Goal: Task Accomplishment & Management: Manage account settings

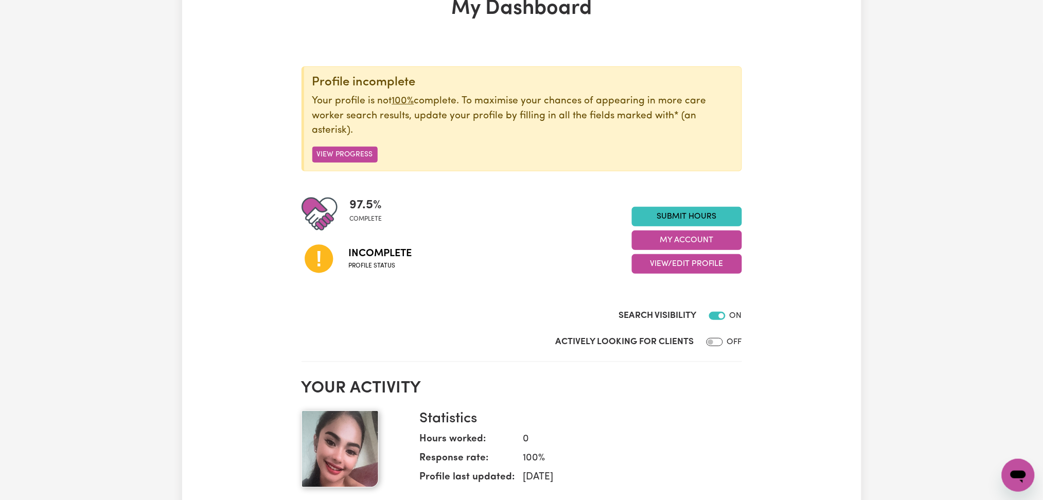
scroll to position [137, 0]
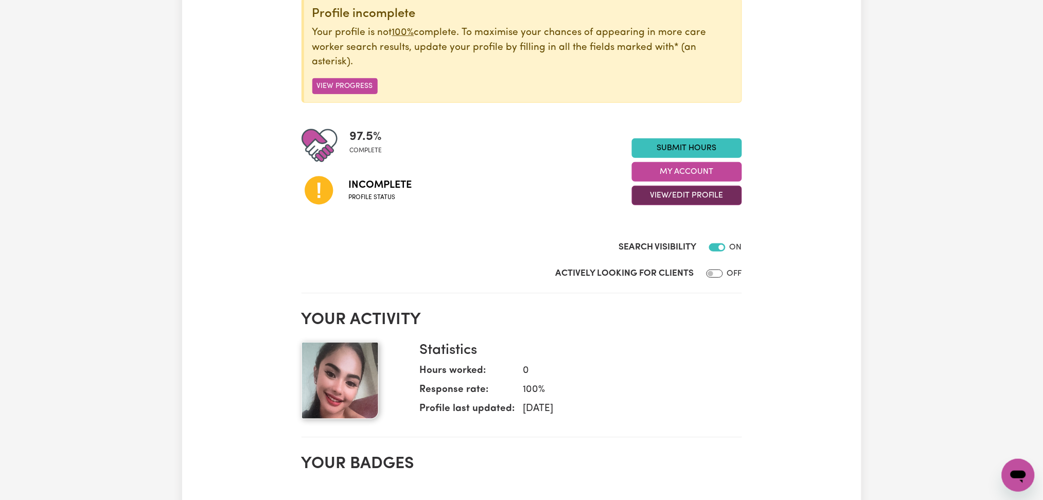
click at [665, 198] on button "View/Edit Profile" at bounding box center [687, 196] width 110 height 20
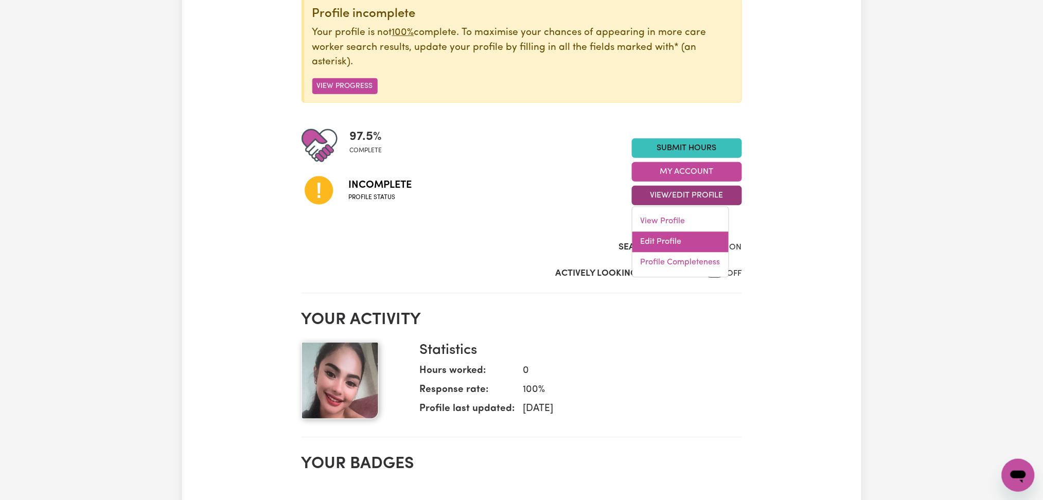
click at [655, 238] on link "Edit Profile" at bounding box center [680, 242] width 96 height 21
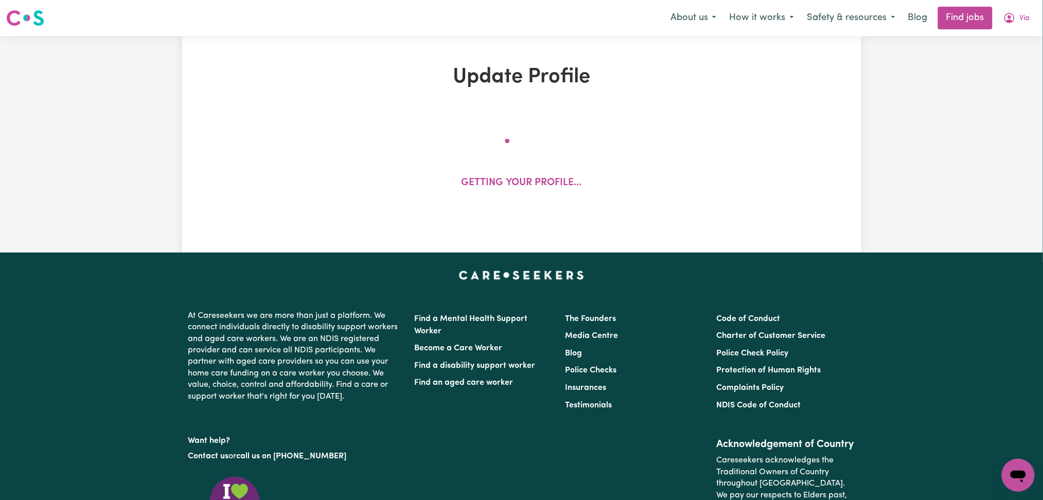
select select "[DEMOGRAPHIC_DATA]"
select select "Australian PR"
select select "Studying a healthcare related degree or qualification"
select select "69"
select select "98"
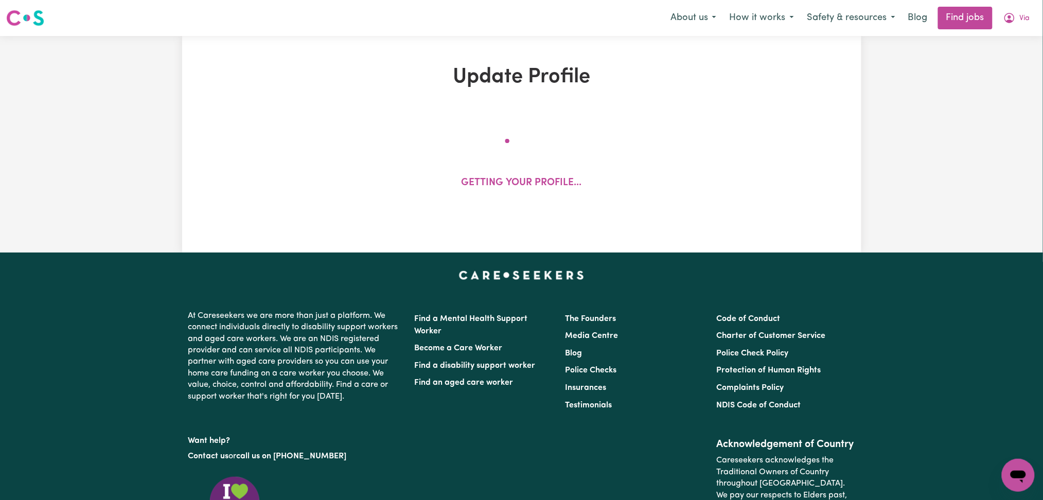
select select "125"
select select "153"
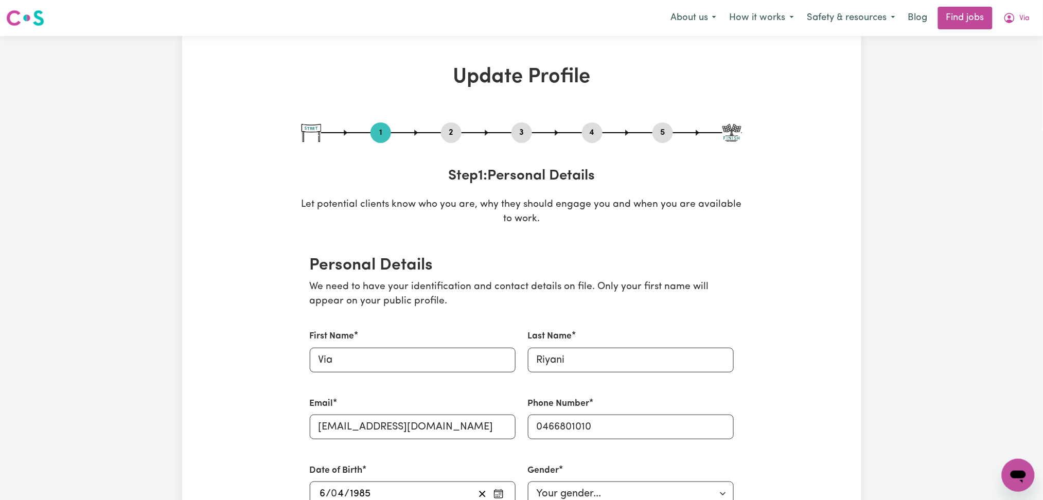
click at [449, 138] on button "2" at bounding box center [451, 132] width 21 height 13
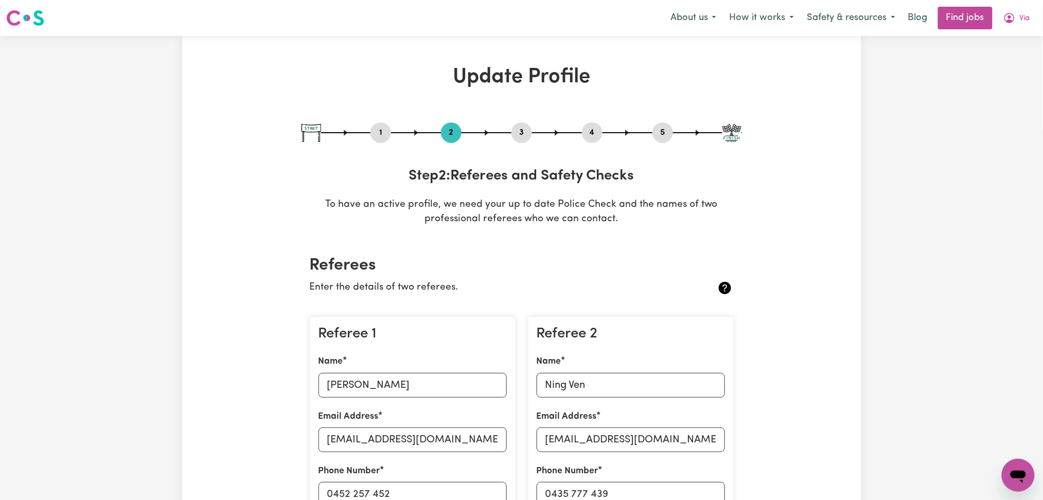
scroll to position [206, 0]
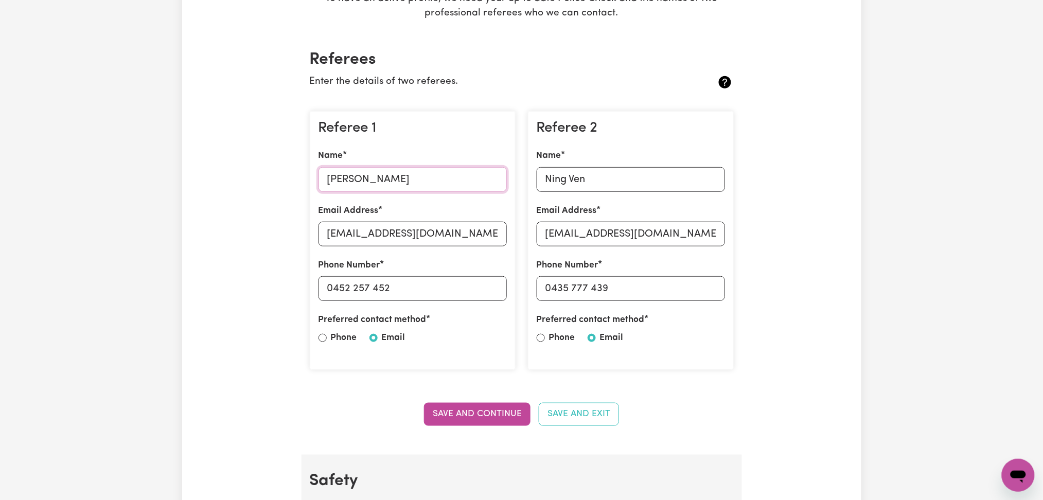
click at [378, 180] on input "[PERSON_NAME]" at bounding box center [412, 179] width 188 height 25
click at [392, 238] on input "[EMAIL_ADDRESS][DOMAIN_NAME]" at bounding box center [412, 234] width 188 height 25
drag, startPoint x: 333, startPoint y: 289, endPoint x: 474, endPoint y: 290, distance: 140.4
click at [474, 290] on input "0452 257 452" at bounding box center [412, 288] width 188 height 25
click at [589, 172] on input "Ning Ven" at bounding box center [630, 179] width 188 height 25
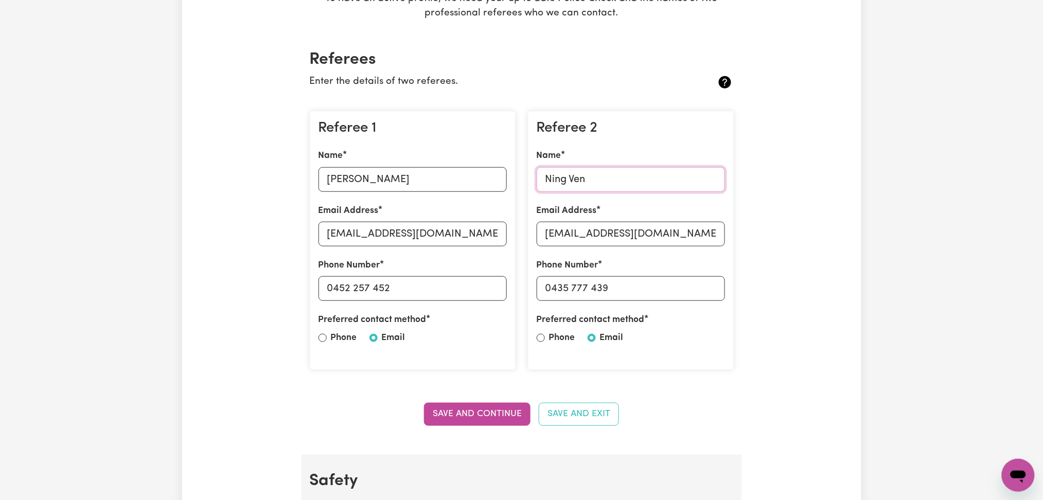
click at [588, 181] on input "Ning Ven" at bounding box center [630, 179] width 188 height 25
click at [611, 232] on input "[EMAIL_ADDRESS][DOMAIN_NAME]" at bounding box center [630, 234] width 188 height 25
drag, startPoint x: 549, startPoint y: 286, endPoint x: 671, endPoint y: 286, distance: 121.4
click at [671, 286] on input "0435 777 439" at bounding box center [630, 288] width 188 height 25
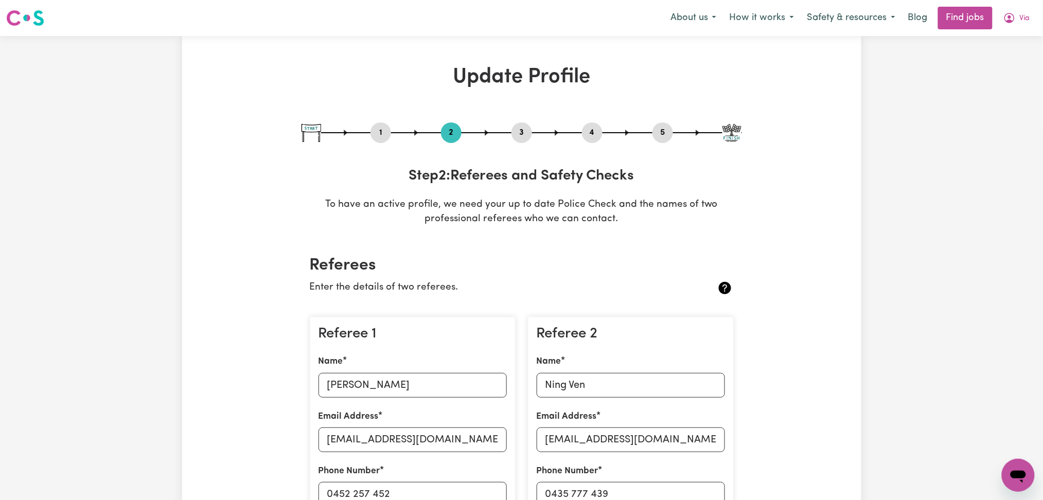
click at [519, 136] on button "3" at bounding box center [521, 132] width 21 height 13
select select "2020"
select select "2023"
select select "2024"
select select "Certificate III (Individual Support)"
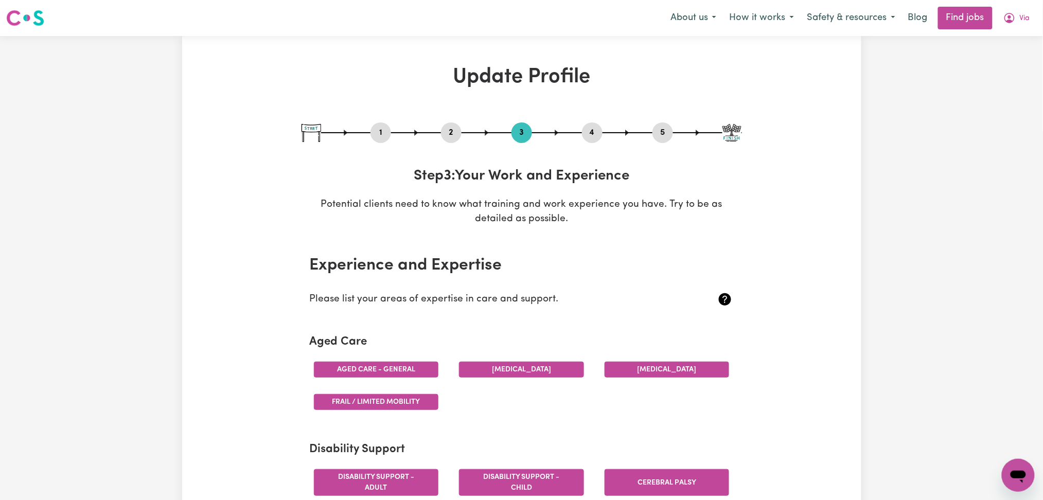
click at [601, 136] on button "4" at bounding box center [592, 132] width 21 height 13
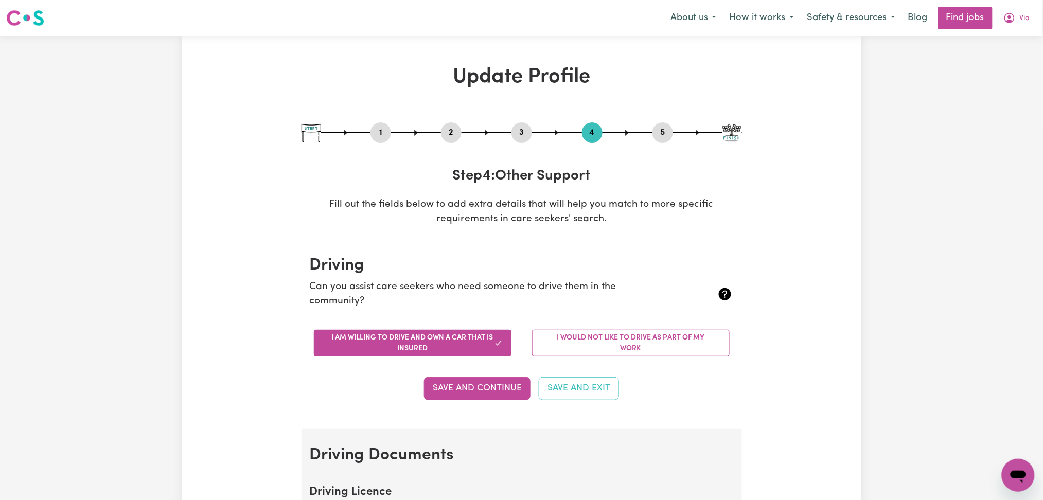
click at [669, 135] on button "5" at bounding box center [662, 132] width 21 height 13
select select "I am providing services privately on my own"
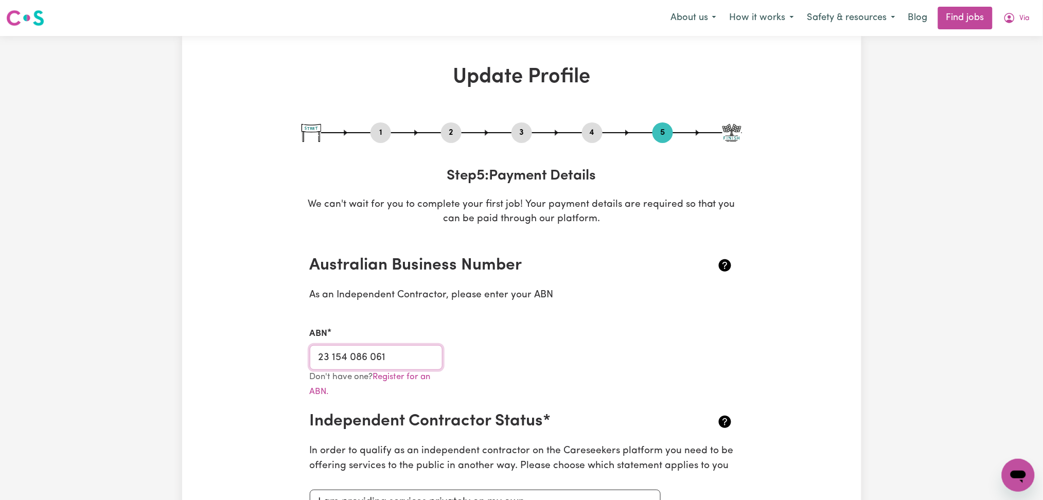
click at [351, 356] on input "23 154 086 061" at bounding box center [376, 357] width 133 height 25
drag, startPoint x: 452, startPoint y: 134, endPoint x: 0, endPoint y: 285, distance: 476.2
click at [451, 133] on button "2" at bounding box center [451, 132] width 21 height 13
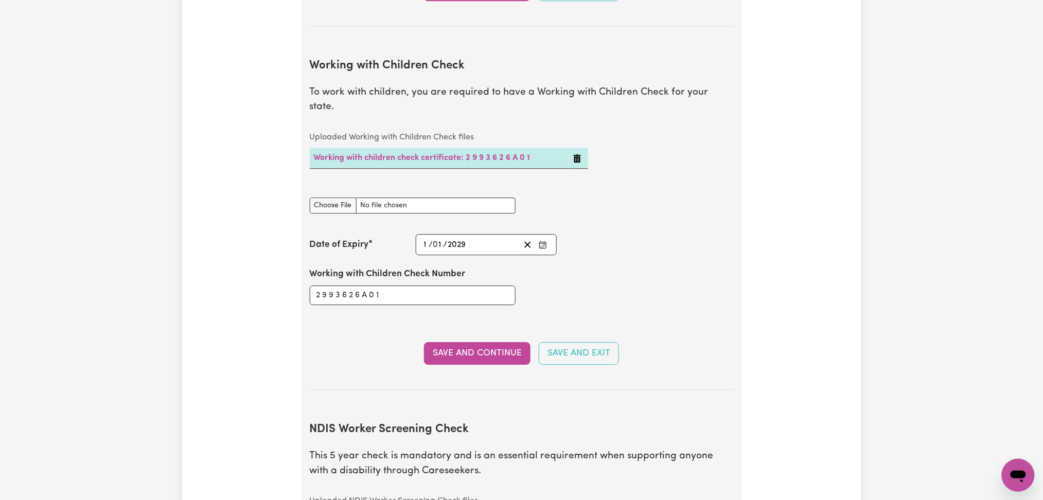
scroll to position [1018, 0]
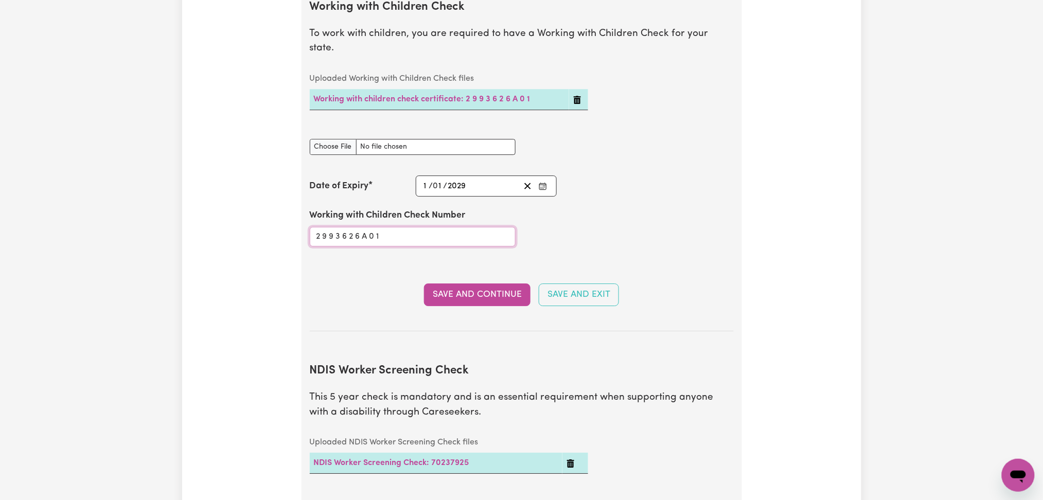
click at [440, 227] on input "2 9 9 3 6 2 6 A 0 1" at bounding box center [413, 237] width 206 height 20
paste input "993626A-0"
type input "2993626A-01"
click at [545, 182] on icon "Enter the Date of Expiry of your Working with Children Check" at bounding box center [543, 186] width 8 height 8
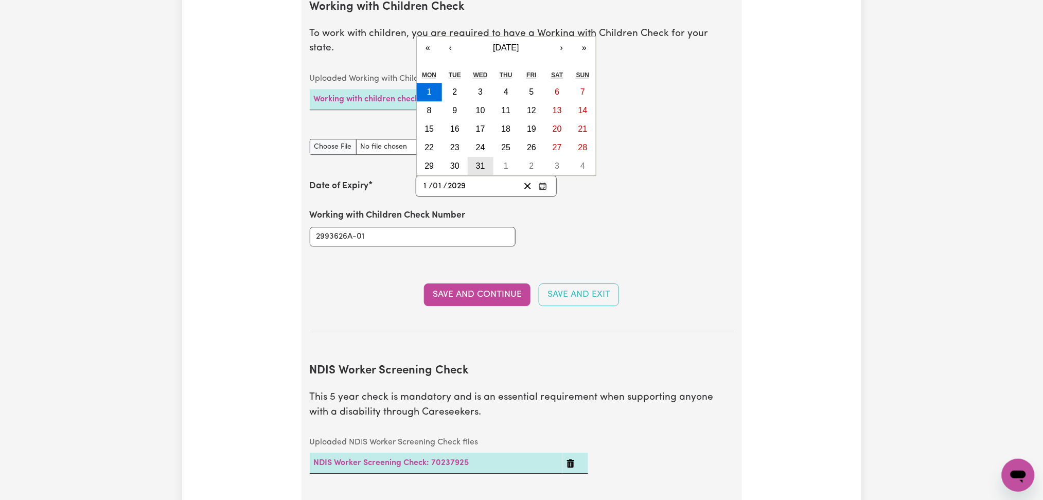
click at [486, 157] on button "31" at bounding box center [481, 166] width 26 height 19
type input "[DATE]"
type input "31"
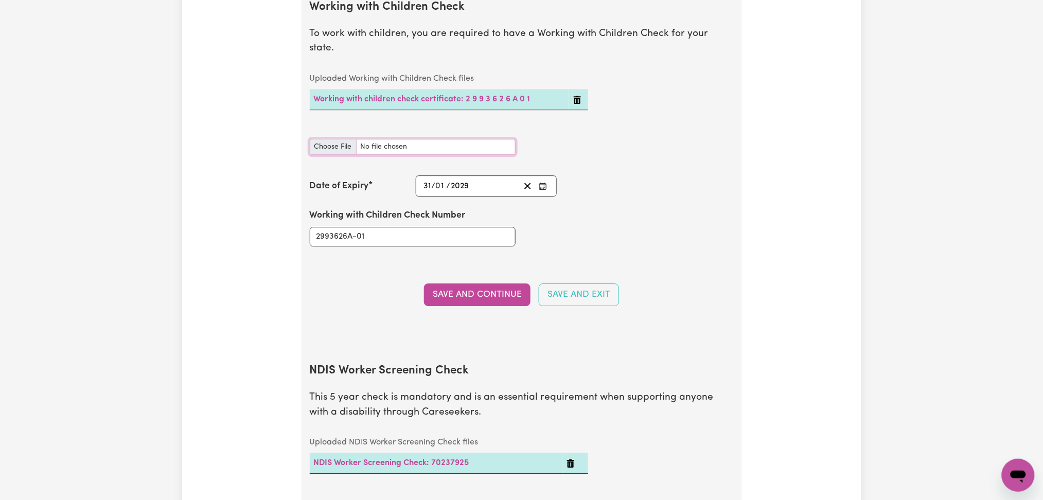
click at [324, 139] on input "Working with Children Check document" at bounding box center [413, 147] width 206 height 16
type input "C:\fakepath\Via Riyani WWCC 2993626A-01 - 31012029.pdf"
click at [483, 283] on button "Save and Continue" at bounding box center [477, 294] width 106 height 23
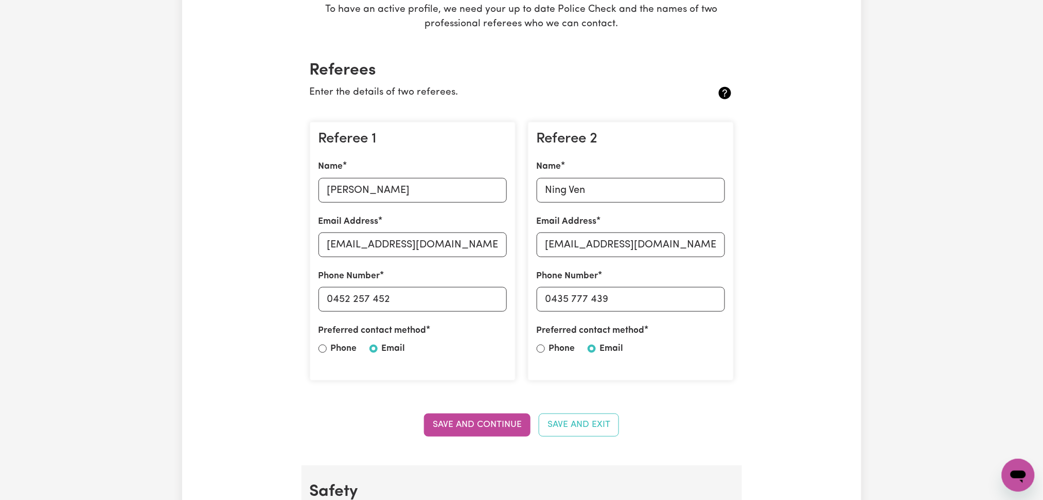
scroll to position [0, 0]
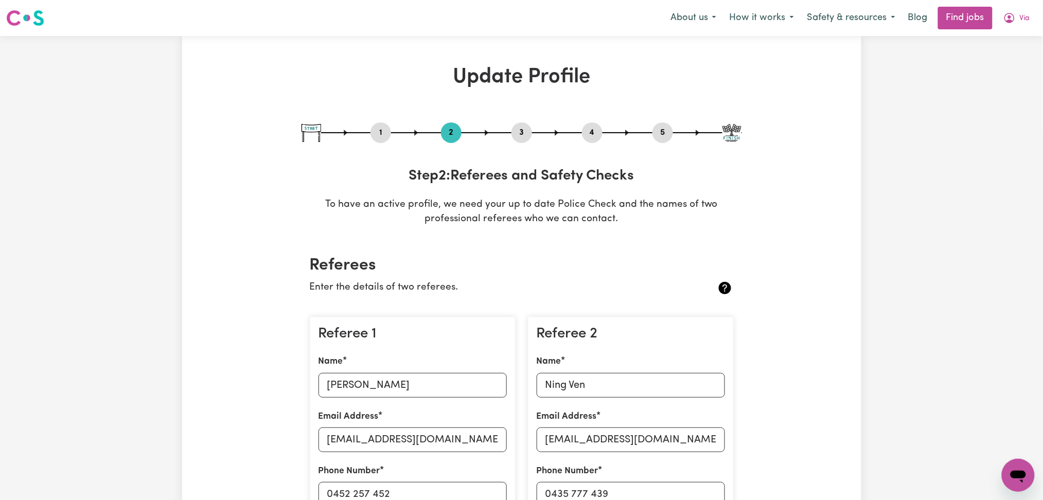
click at [516, 135] on button "3" at bounding box center [521, 132] width 21 height 13
select select "2020"
select select "2023"
select select "2024"
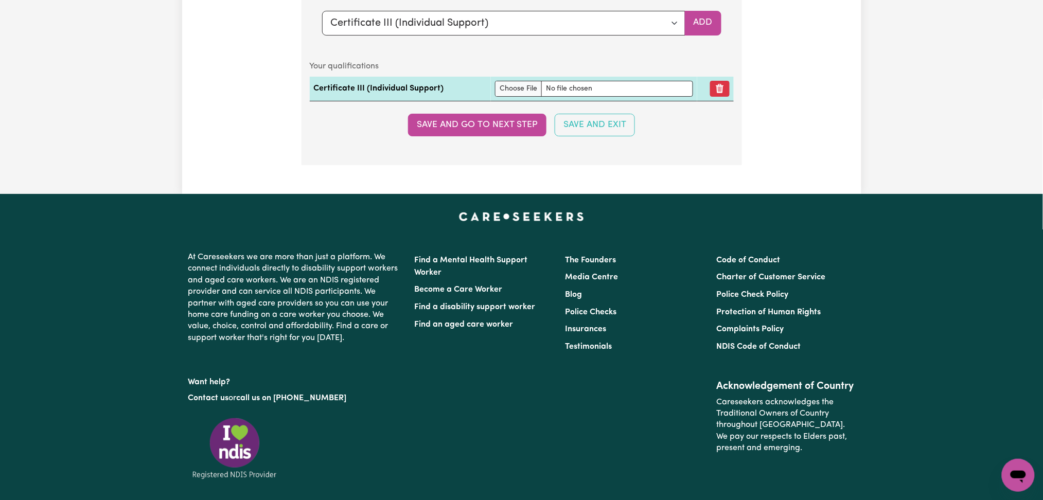
scroll to position [2577, 0]
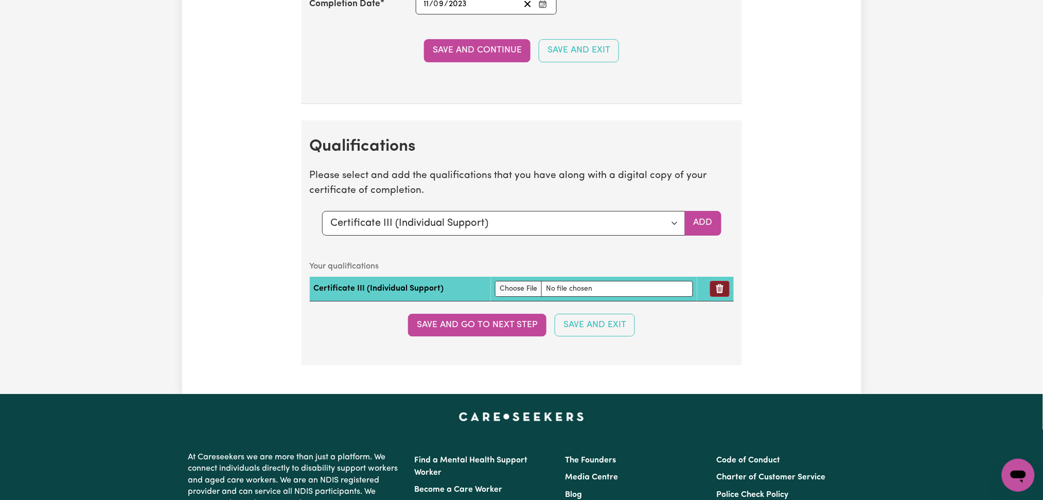
click at [723, 295] on button "Remove qualification" at bounding box center [720, 289] width 20 height 16
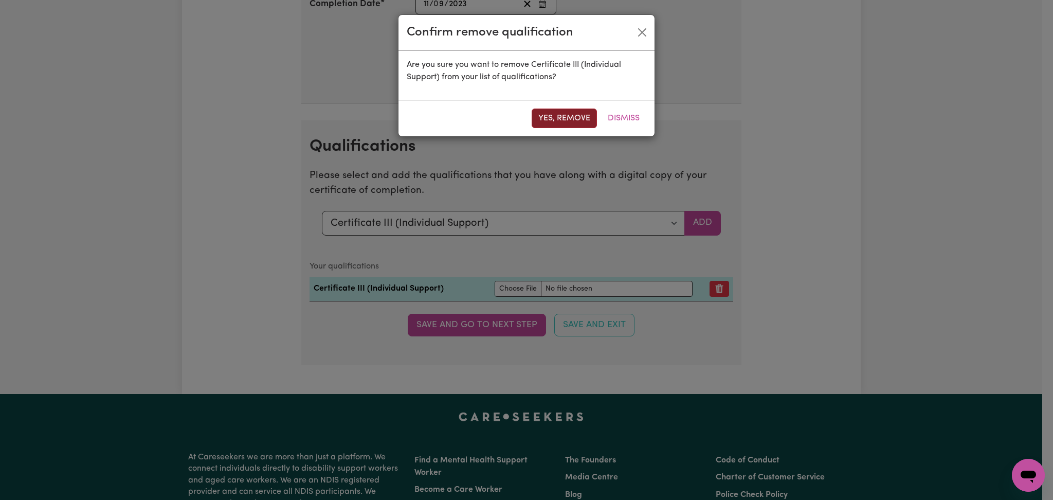
click at [577, 115] on button "Yes, remove" at bounding box center [564, 119] width 65 height 20
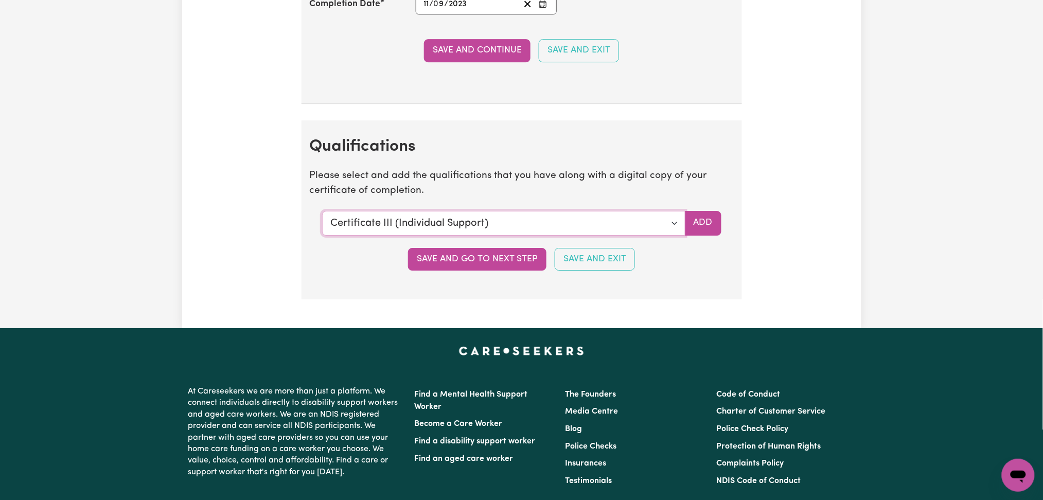
click at [456, 228] on select "Select a qualification to add... Certificate III (Individual Support) Certifica…" at bounding box center [503, 223] width 363 height 25
select select "Diploma of Nursing"
click at [322, 214] on select "Select a qualification to add... Certificate III (Individual Support) Certifica…" at bounding box center [503, 223] width 363 height 25
click at [718, 225] on button "Add" at bounding box center [703, 223] width 37 height 25
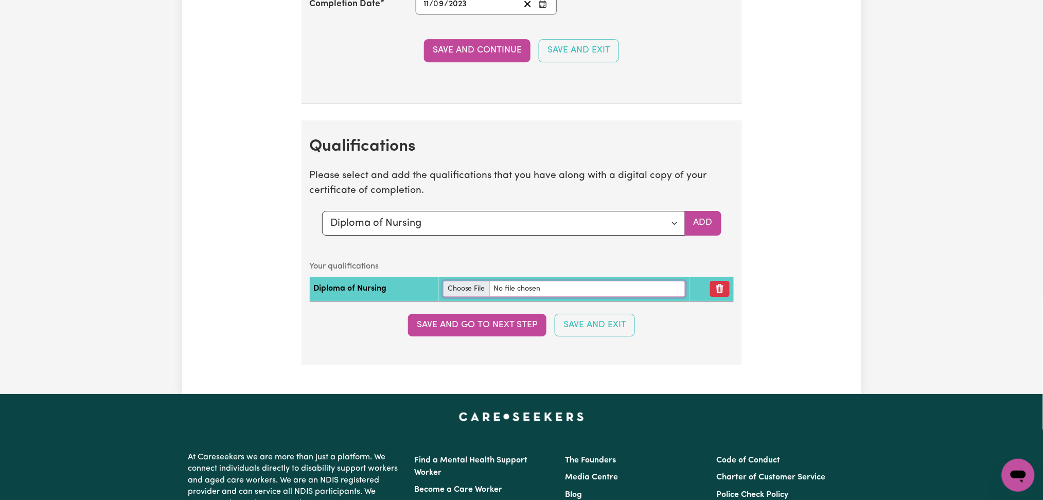
click at [466, 293] on input "file" at bounding box center [564, 289] width 242 height 16
type input "C:\fakepath\Via Riyani Diploma in Nursing.pdf"
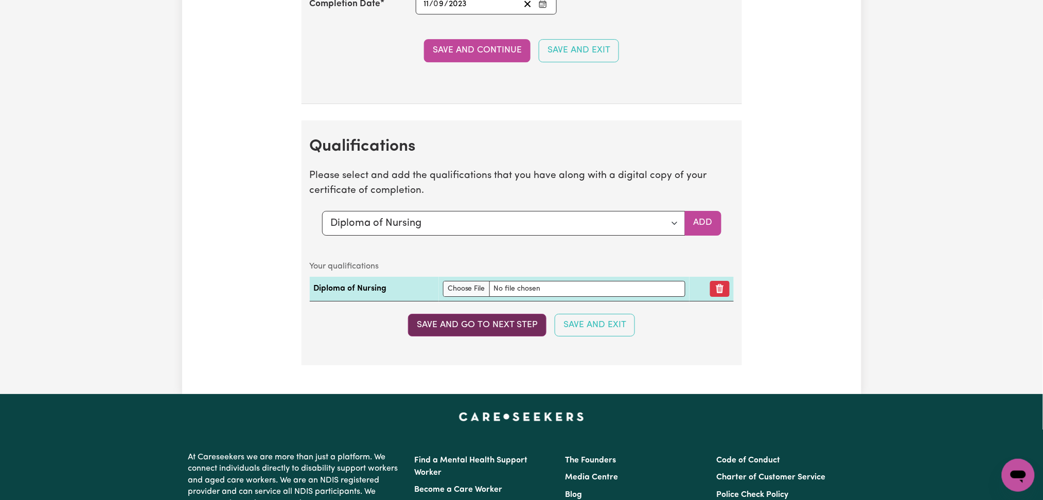
click at [458, 331] on button "Save and go to next step" at bounding box center [477, 325] width 138 height 23
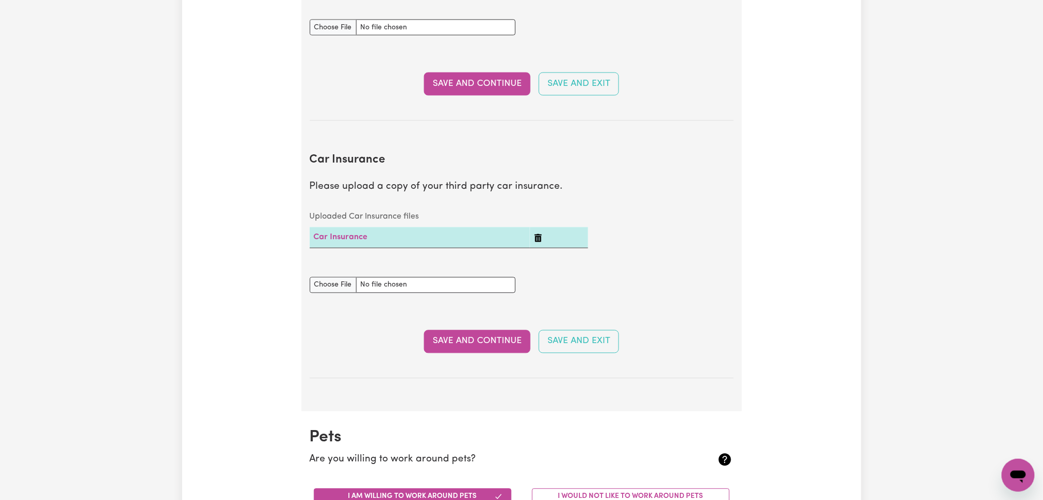
scroll to position [0, 0]
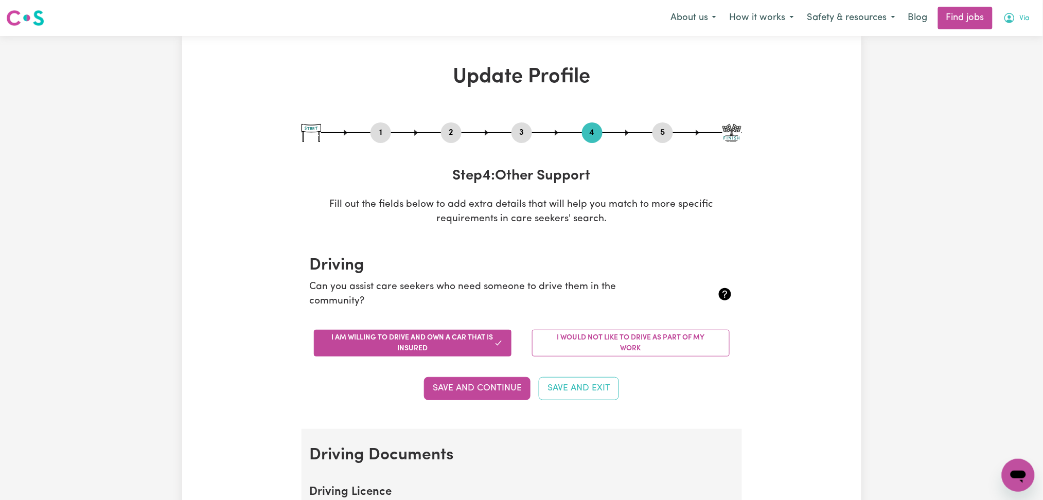
click at [1018, 18] on button "Via" at bounding box center [1016, 18] width 40 height 22
click at [991, 65] on link "My Dashboard" at bounding box center [995, 59] width 81 height 20
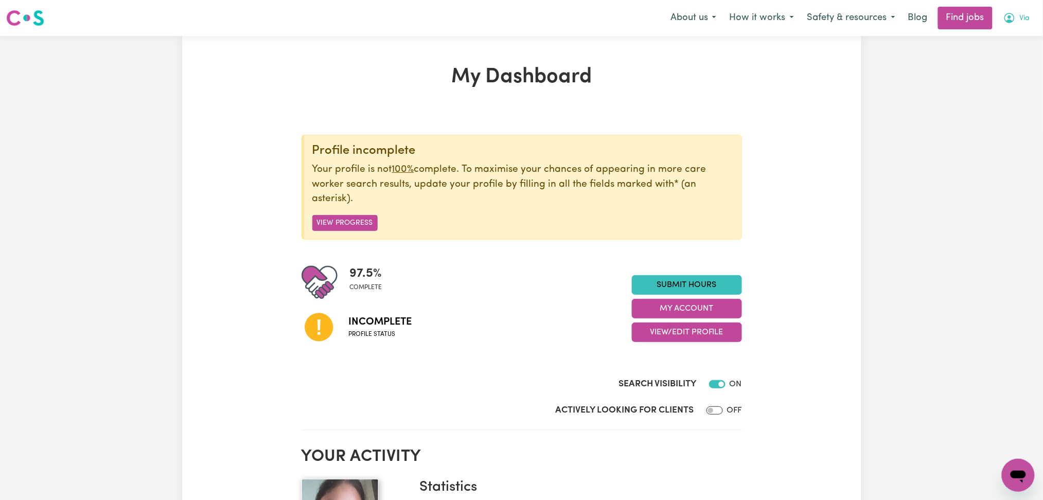
click at [1026, 17] on span "Via" at bounding box center [1024, 18] width 10 height 11
click at [998, 73] on link "Logout" at bounding box center [995, 79] width 81 height 20
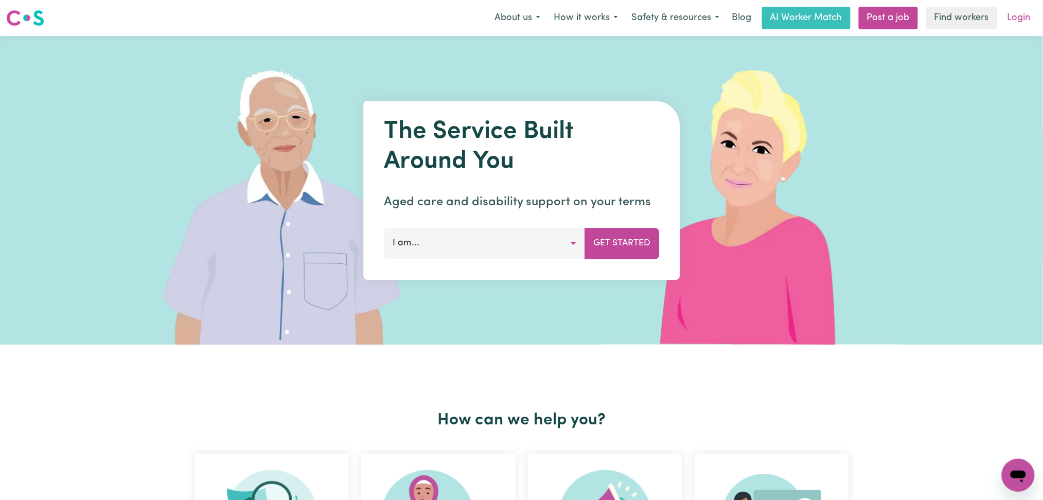
click at [1020, 16] on link "Login" at bounding box center [1018, 18] width 35 height 23
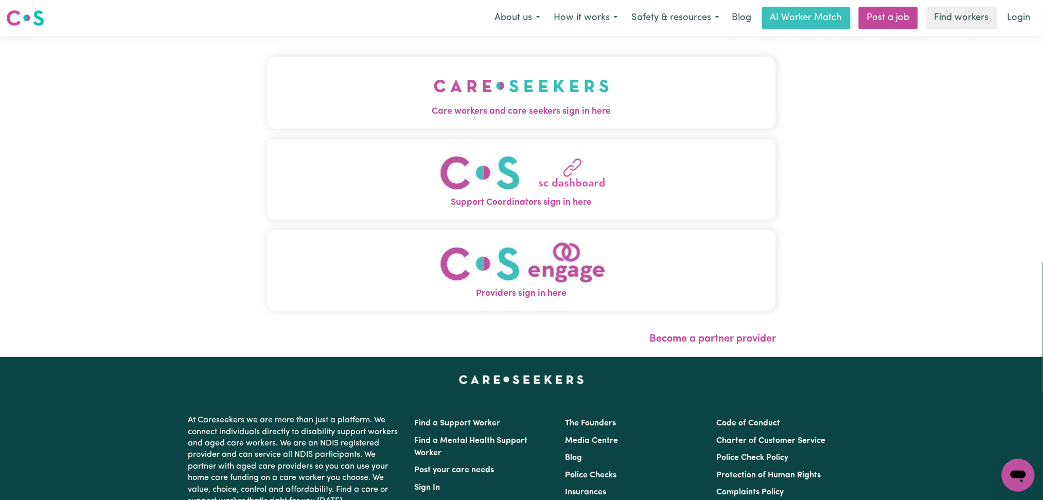
click at [338, 88] on button "Care workers and care seekers sign in here" at bounding box center [521, 93] width 509 height 72
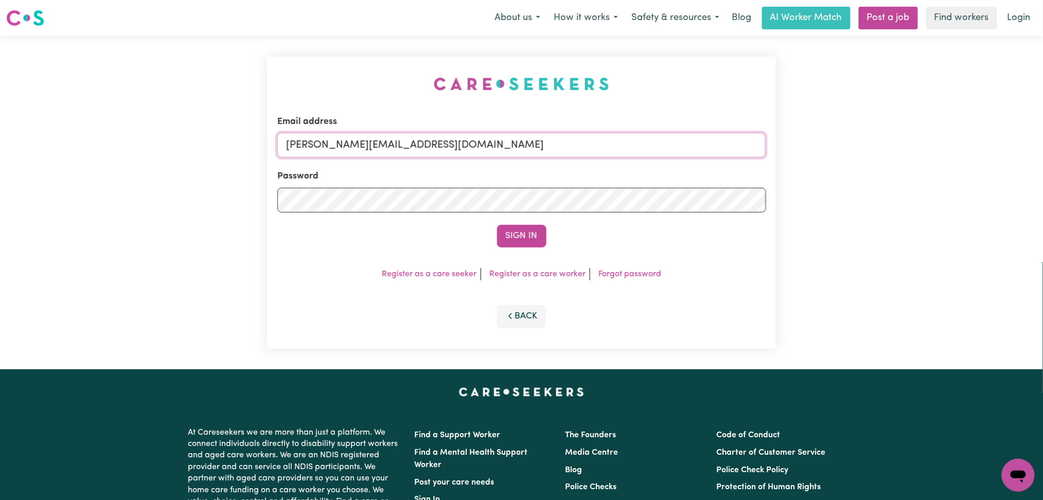
click at [444, 148] on input "[PERSON_NAME][EMAIL_ADDRESS][DOMAIN_NAME]" at bounding box center [521, 145] width 489 height 25
drag, startPoint x: 338, startPoint y: 142, endPoint x: 676, endPoint y: 151, distance: 337.5
click at [682, 148] on input "Superuser~[EMAIL_ADDRESS][DOMAIN_NAME]" at bounding box center [521, 145] width 489 height 25
type input "Superuser~[EMAIL_ADDRESS][DOMAIN_NAME]"
click at [525, 232] on button "Sign In" at bounding box center [521, 236] width 49 height 23
